Goal: Information Seeking & Learning: Learn about a topic

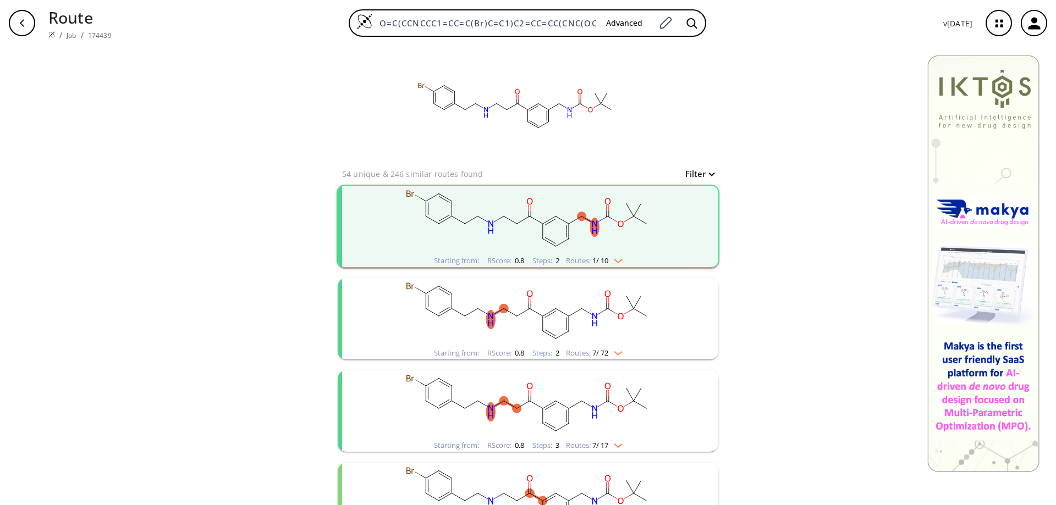
scroll to position [507, 0]
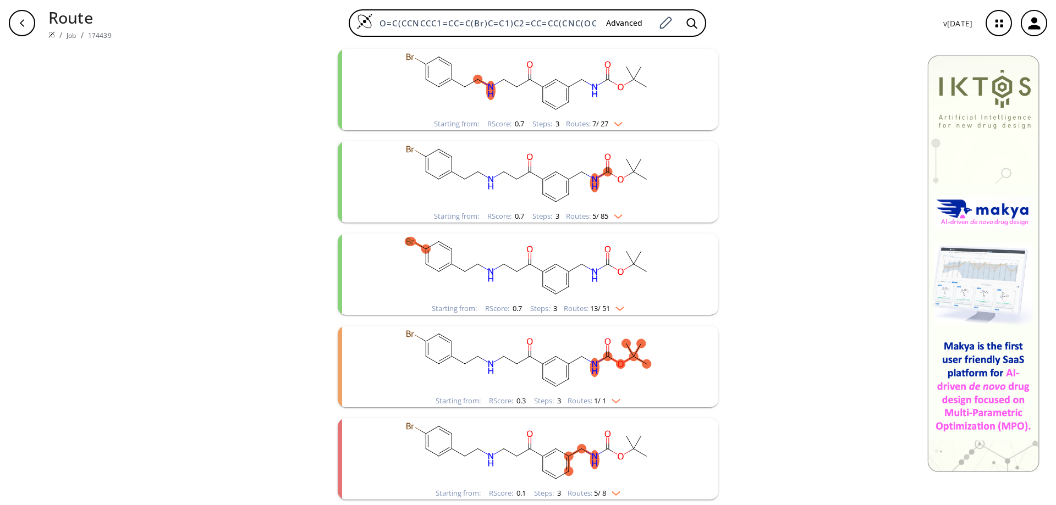
click at [615, 497] on div "Routes: 5 / 8" at bounding box center [594, 493] width 53 height 7
click at [617, 493] on img "clusters" at bounding box center [613, 491] width 14 height 9
click at [551, 454] on rect "clusters" at bounding box center [528, 453] width 286 height 69
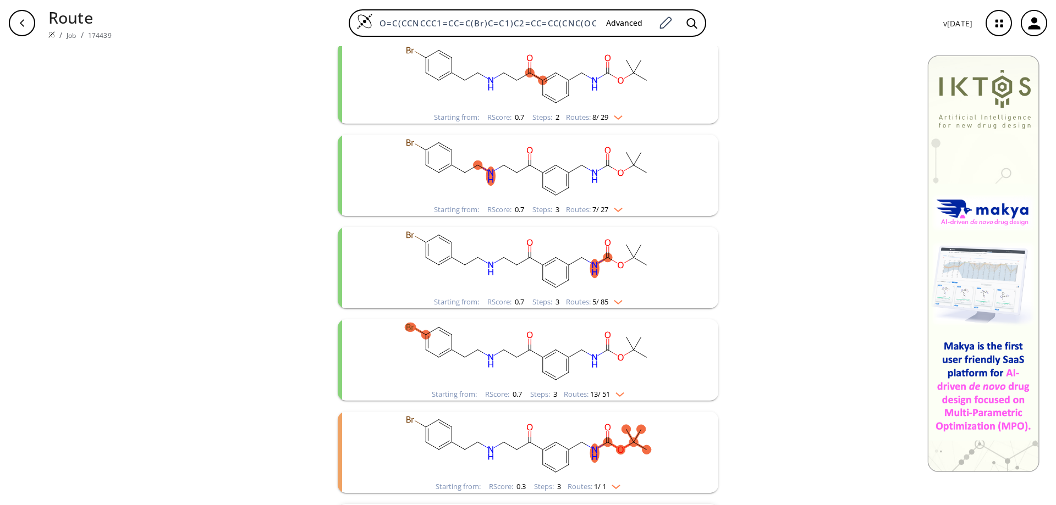
scroll to position [342, 0]
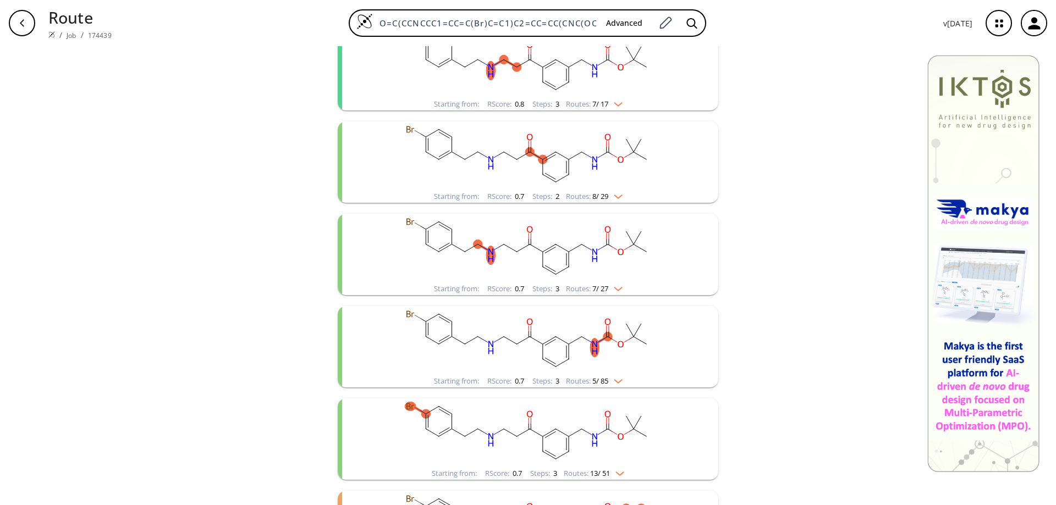
click at [26, 20] on icon "button" at bounding box center [22, 23] width 9 height 9
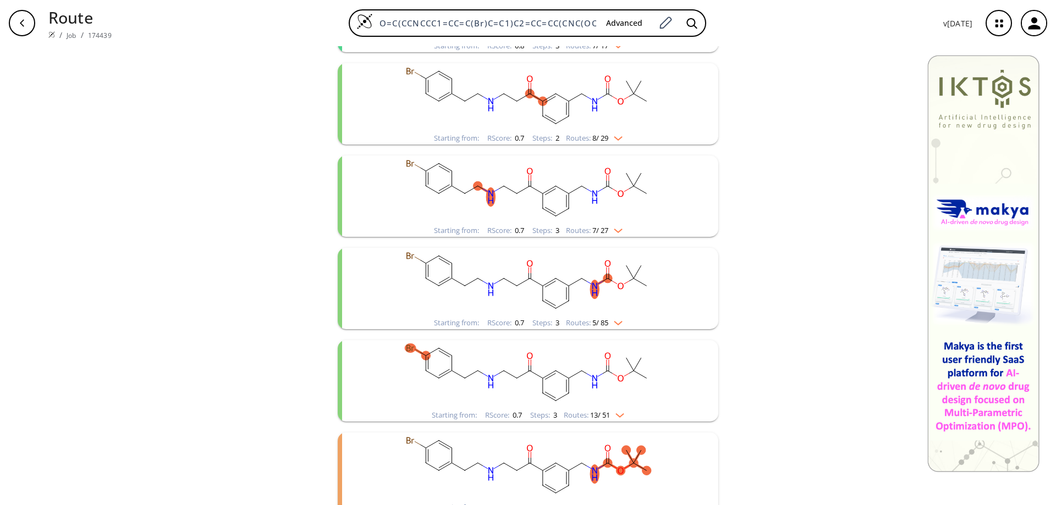
scroll to position [507, 0]
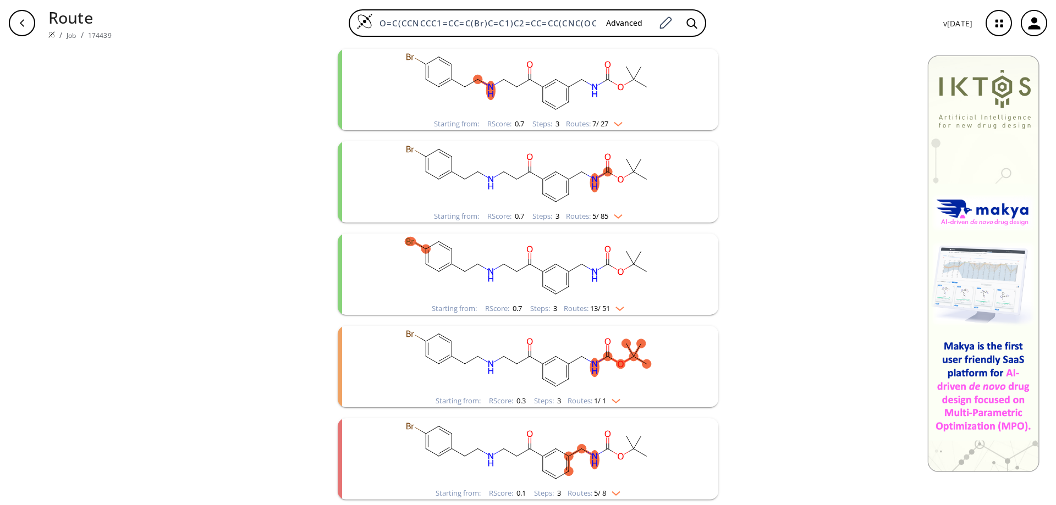
click at [528, 353] on ellipse "clusters" at bounding box center [529, 356] width 9 height 9
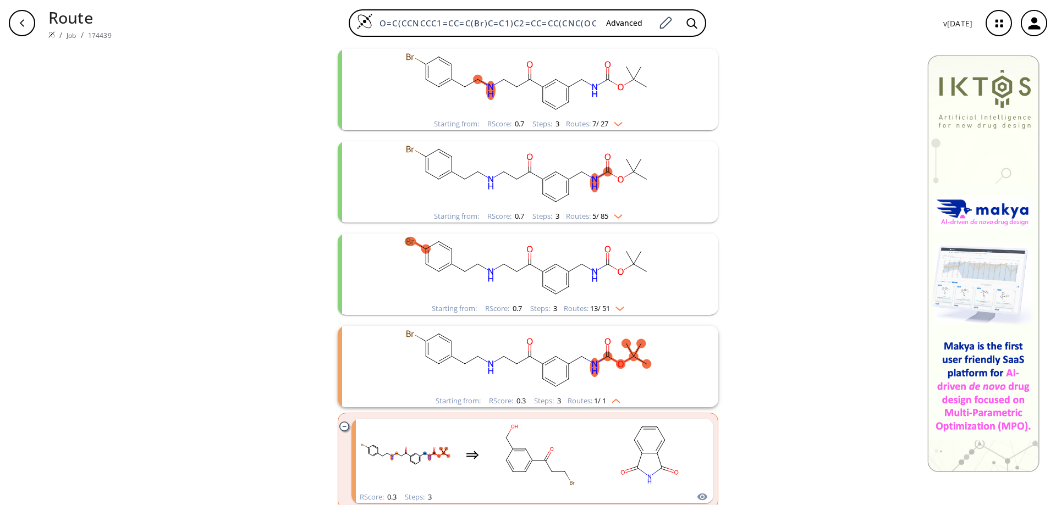
scroll to position [609, 0]
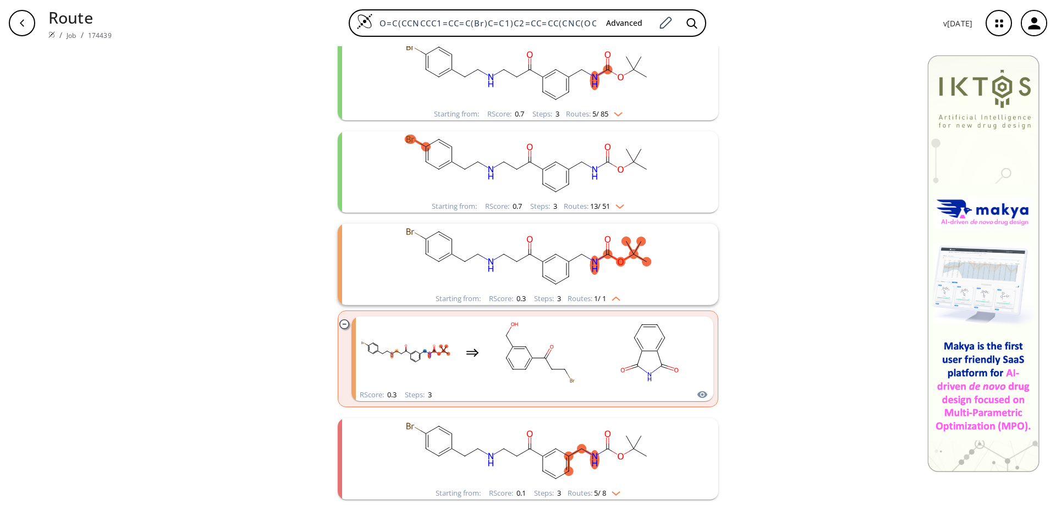
click at [510, 450] on rect "clusters" at bounding box center [528, 453] width 286 height 69
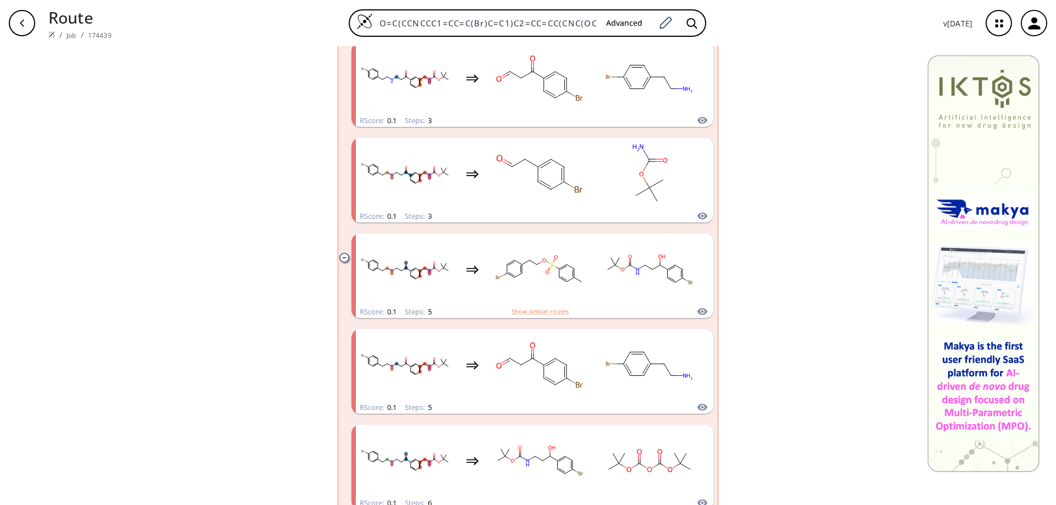
scroll to position [1094, 0]
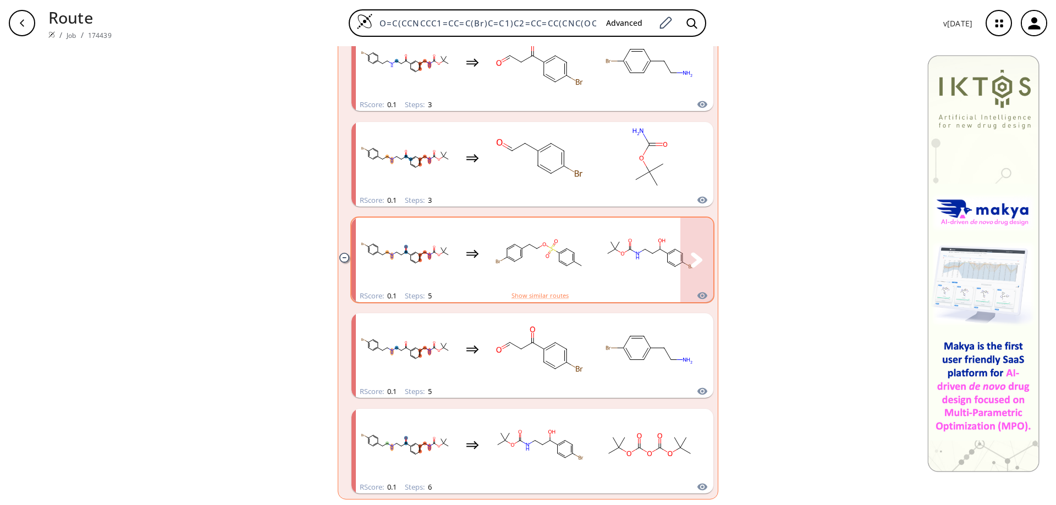
click at [548, 245] on rect "clusters" at bounding box center [539, 253] width 99 height 69
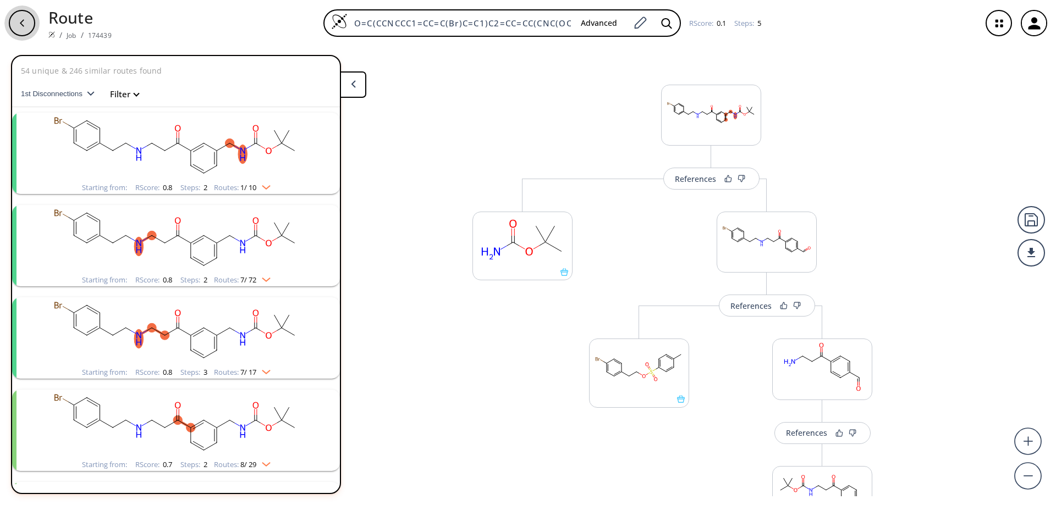
click at [15, 20] on div "button" at bounding box center [22, 23] width 26 height 26
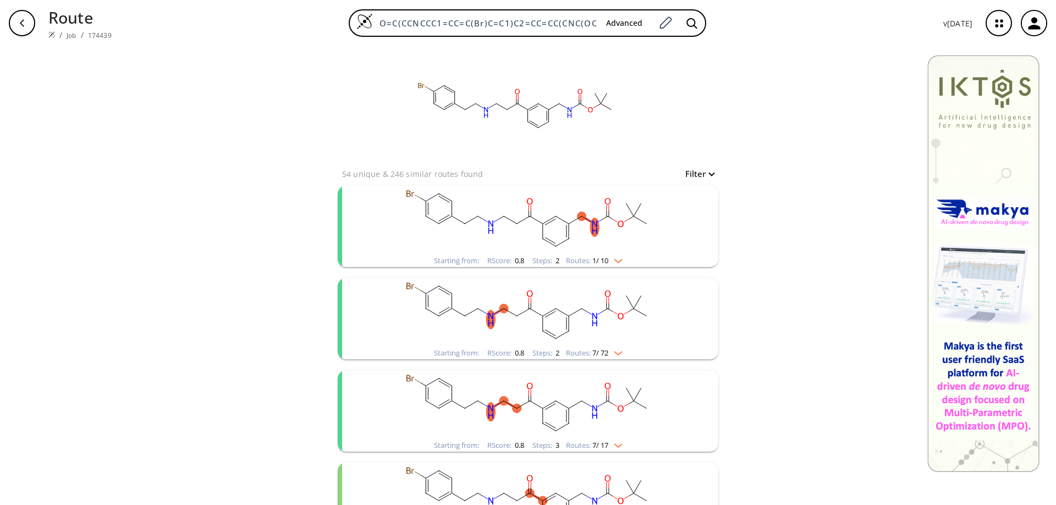
click at [533, 314] on rect "clusters" at bounding box center [528, 312] width 286 height 69
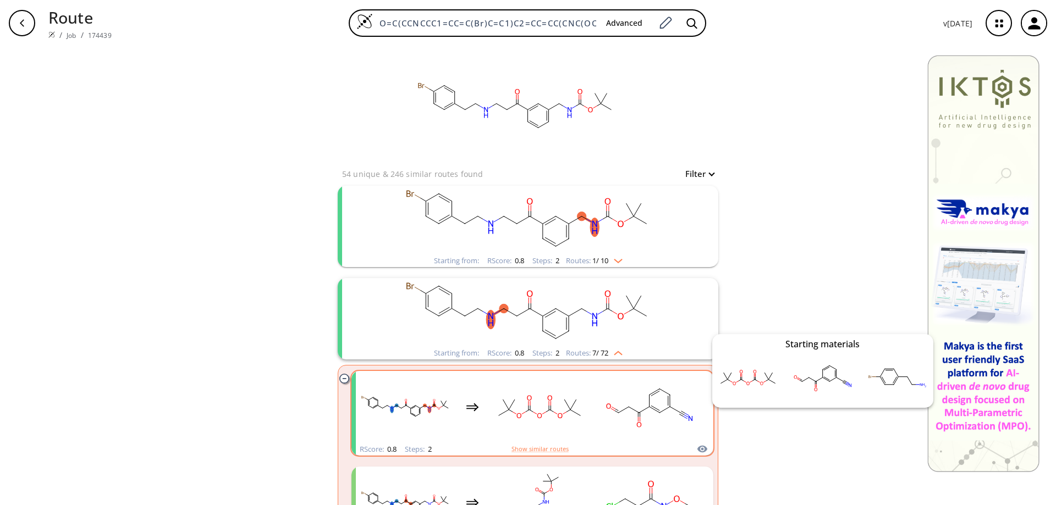
click at [699, 446] on icon "clusters" at bounding box center [702, 449] width 10 height 7
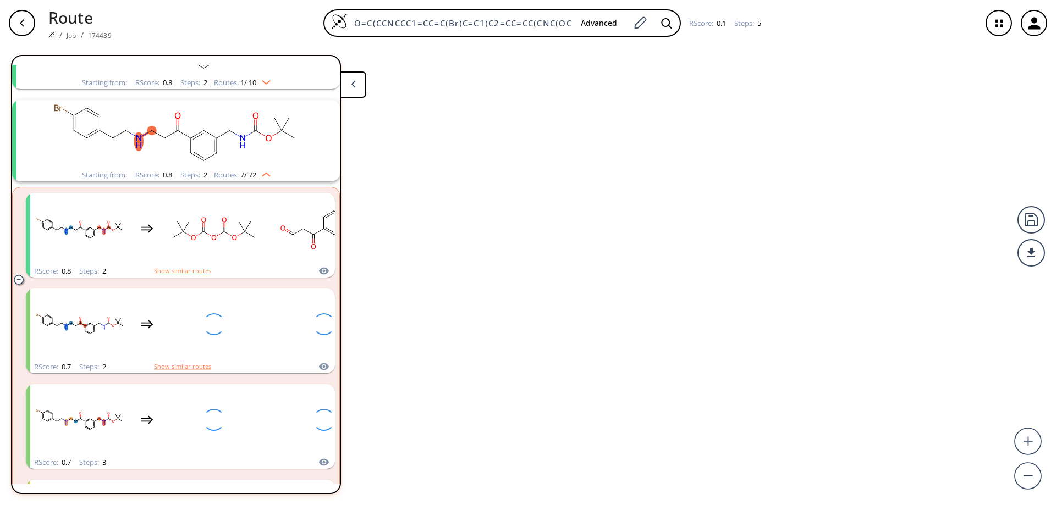
scroll to position [118, 0]
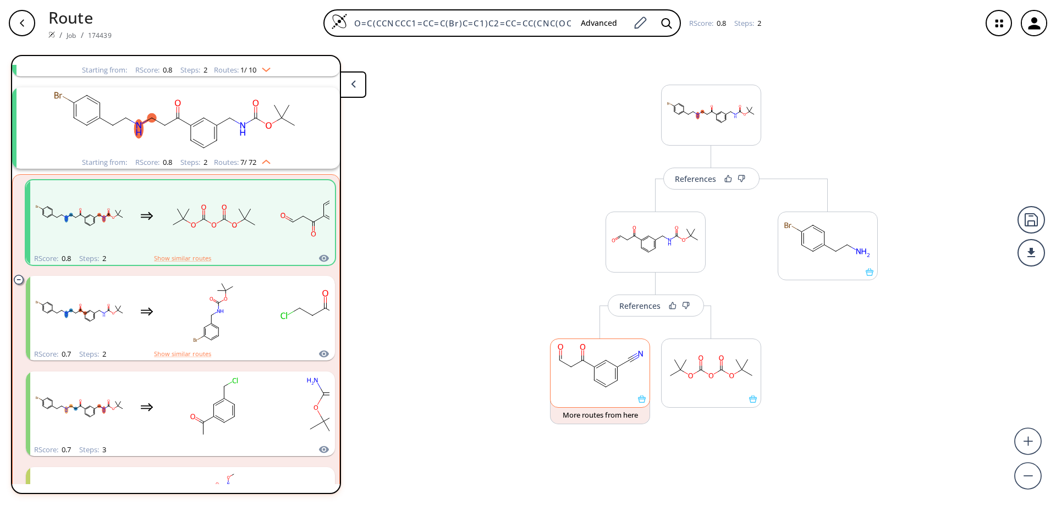
click at [645, 403] on icon at bounding box center [642, 399] width 8 height 8
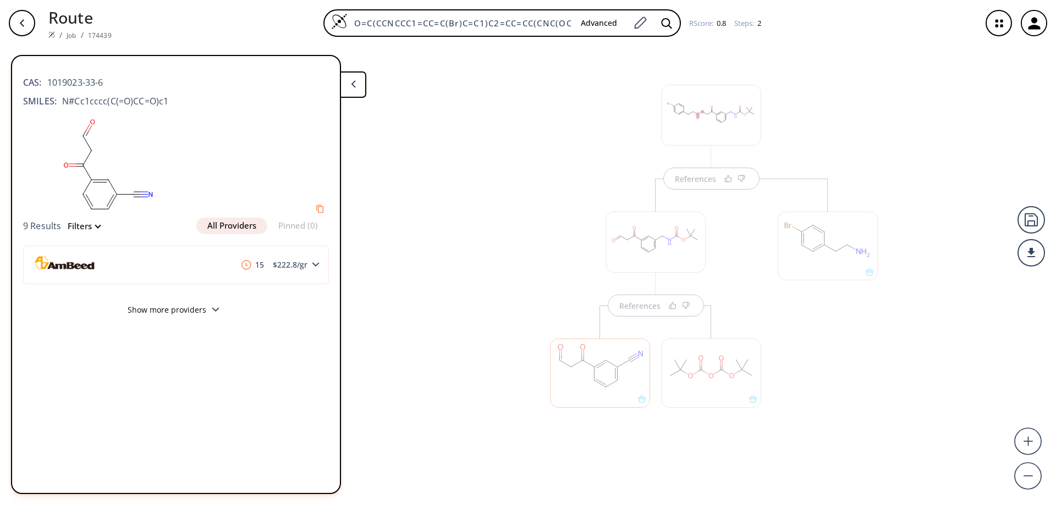
click at [866, 353] on div at bounding box center [827, 315] width 111 height 273
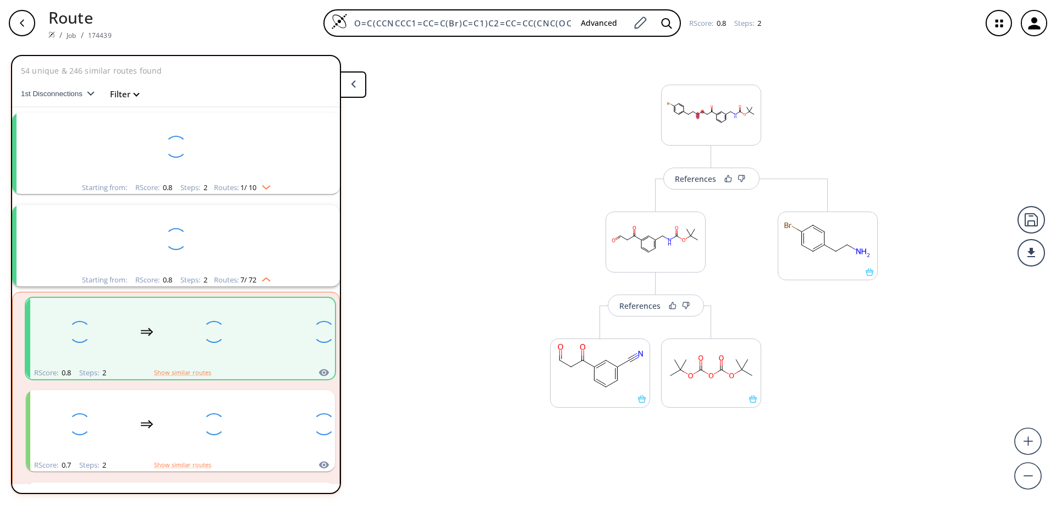
scroll to position [118, 0]
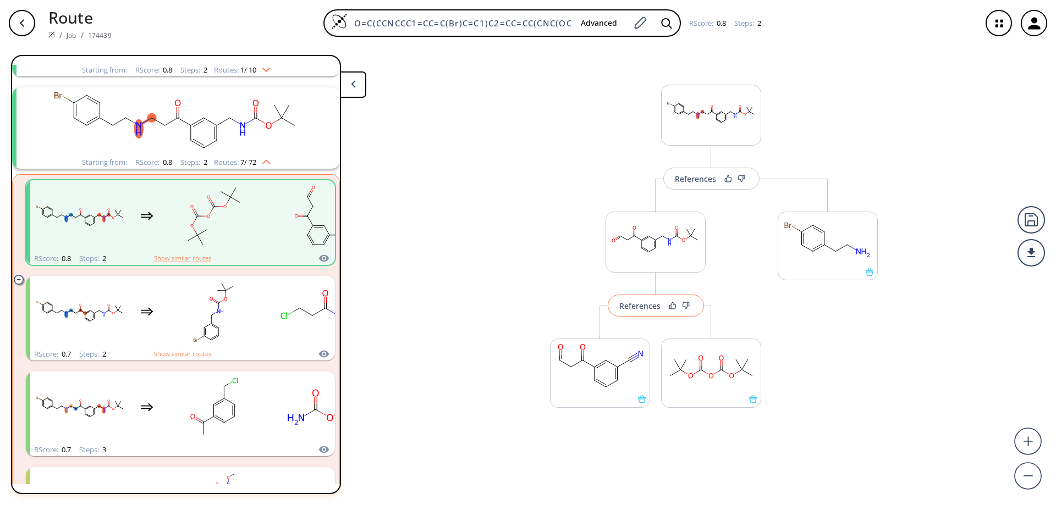
click at [646, 306] on div "References" at bounding box center [639, 305] width 41 height 7
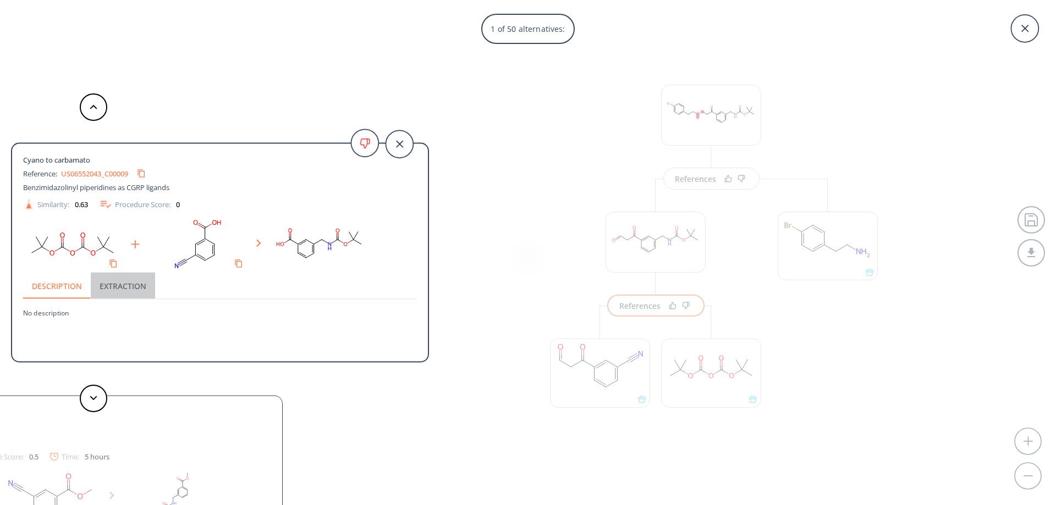
click at [127, 285] on button "Extraction" at bounding box center [123, 286] width 64 height 26
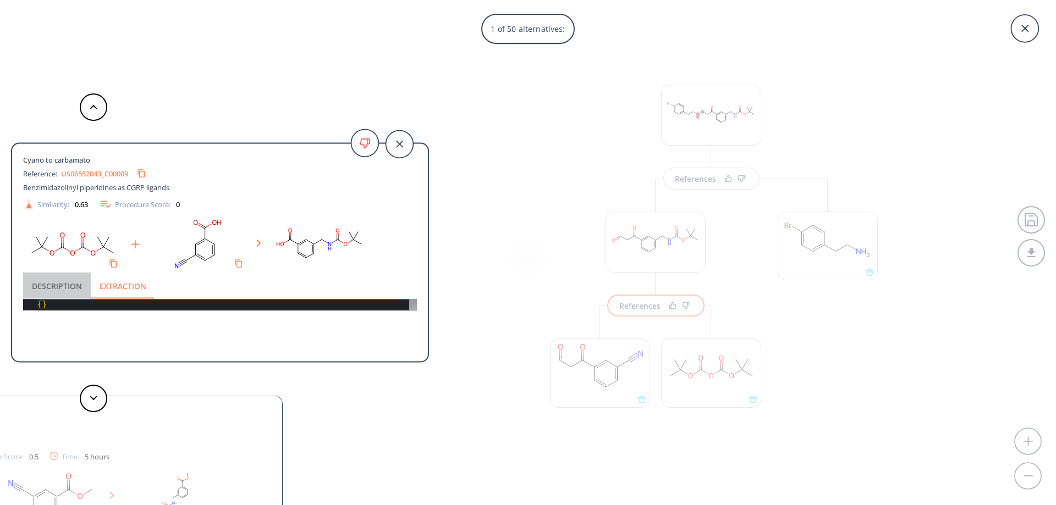
click at [50, 283] on button "Description" at bounding box center [57, 286] width 68 height 26
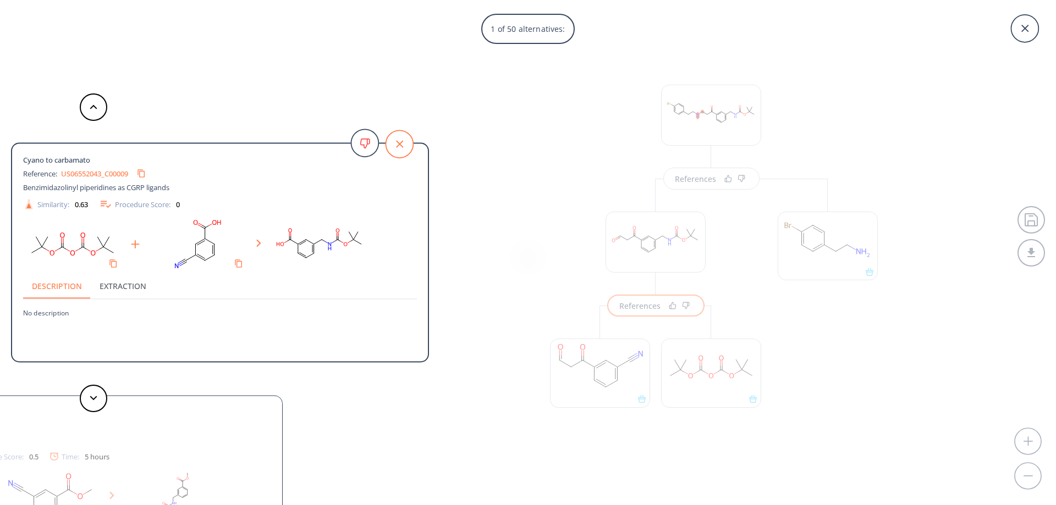
click at [403, 144] on icon at bounding box center [399, 143] width 27 height 27
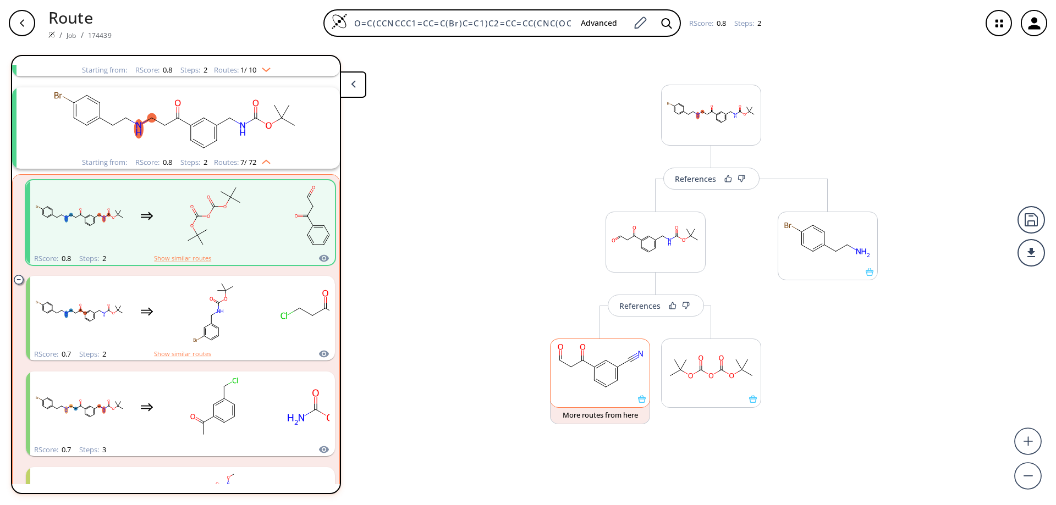
click at [601, 365] on rect at bounding box center [600, 367] width 99 height 56
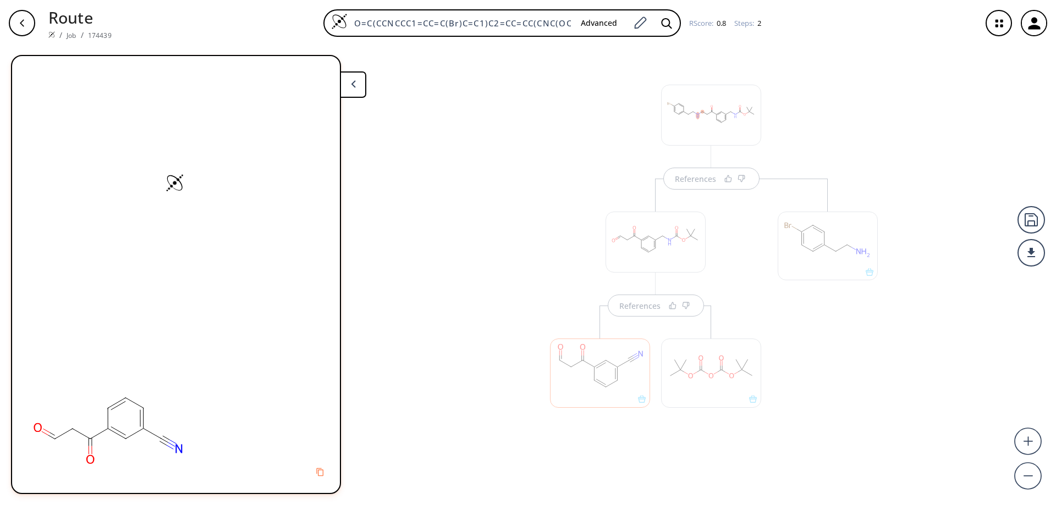
scroll to position [0, 0]
click at [601, 365] on div at bounding box center [600, 373] width 100 height 69
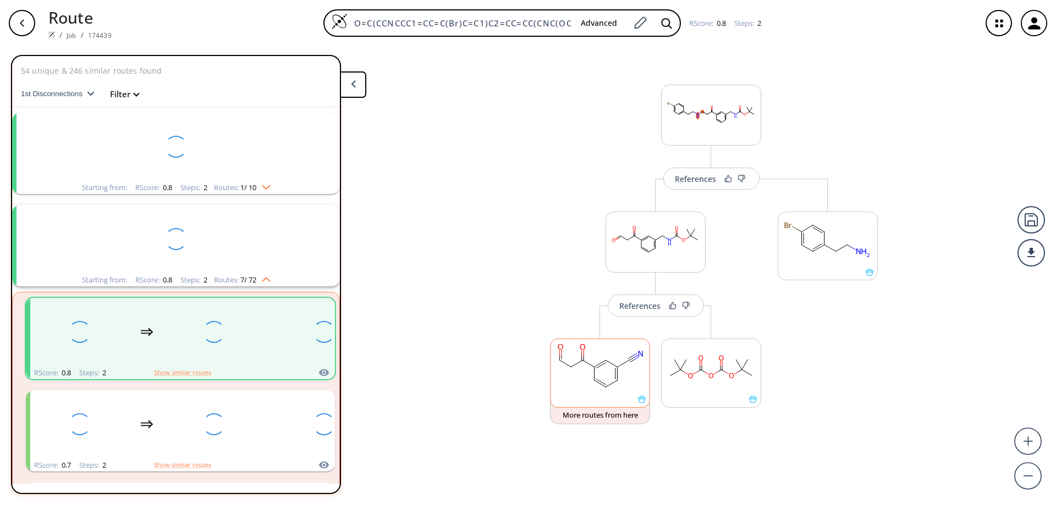
scroll to position [118, 0]
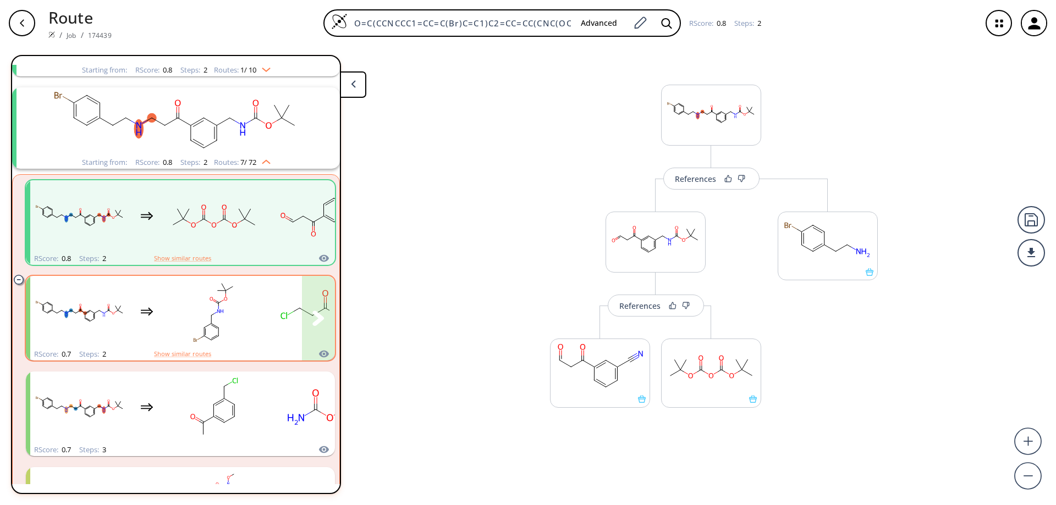
click at [294, 315] on rect "clusters" at bounding box center [323, 312] width 99 height 69
